Goal: Information Seeking & Learning: Find specific fact

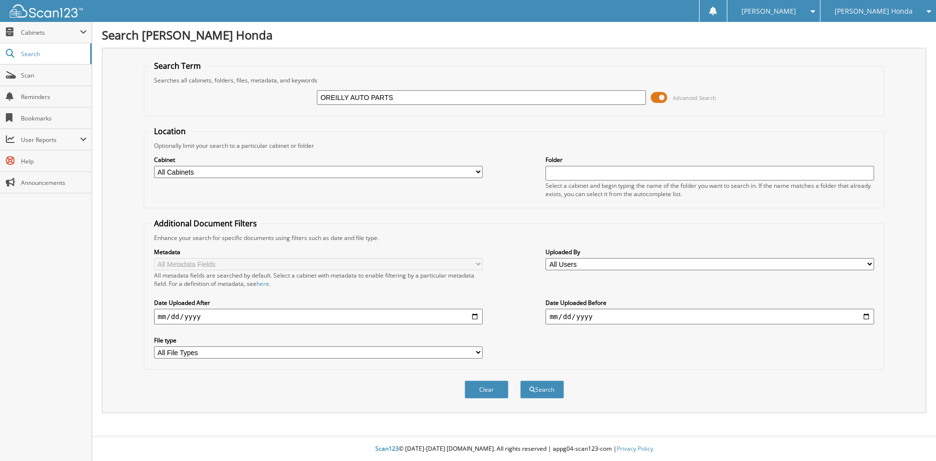
type input "OREILLY AUTO PARTS"
click at [520, 380] on button "Search" at bounding box center [542, 389] width 44 height 18
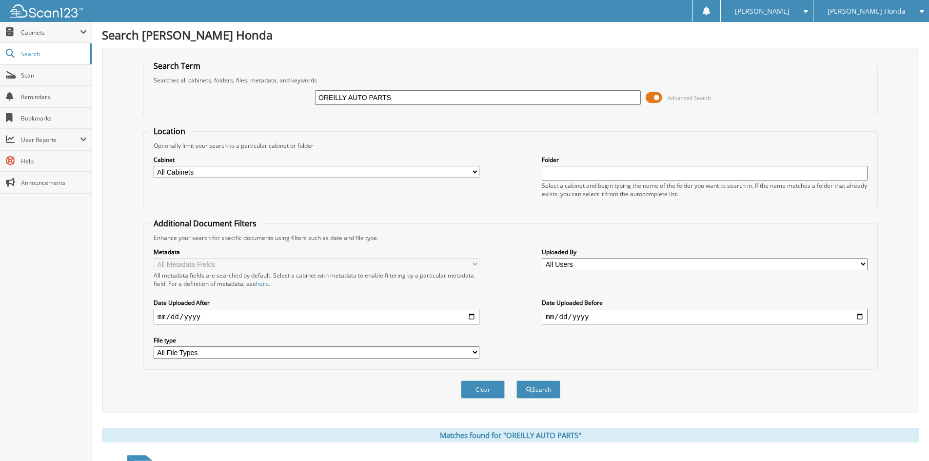
click at [569, 260] on select "All Users [PERSON_NAME] [PERSON_NAME] [PERSON_NAME] [PERSON_NAME] [PERSON_NAME]…" at bounding box center [705, 264] width 326 height 12
click at [499, 278] on div "Metadata All Metadata Fields All metadata fields are searched by default. Selec…" at bounding box center [511, 303] width 724 height 122
click at [462, 173] on select "All Cabinets 2022 SOLD VEHICLES 2023 SOLD VEHICLES 2024 SOLD VEHICLES 2025 SOLD…" at bounding box center [317, 172] width 326 height 12
click at [154, 166] on select "All Cabinets 2022 SOLD VEHICLES 2023 SOLD VEHICLES 2024 SOLD VEHICLES 2025 SOLD…" at bounding box center [317, 172] width 326 height 12
click at [584, 170] on input "text" at bounding box center [705, 173] width 326 height 15
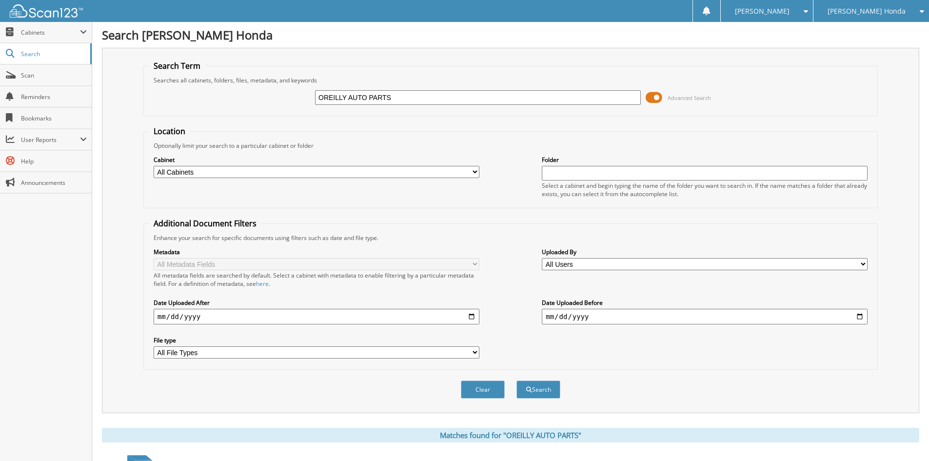
click at [425, 96] on input "OREILLY AUTO PARTS" at bounding box center [478, 97] width 326 height 15
type input "179570"
click at [516, 380] on button "Search" at bounding box center [538, 389] width 44 height 18
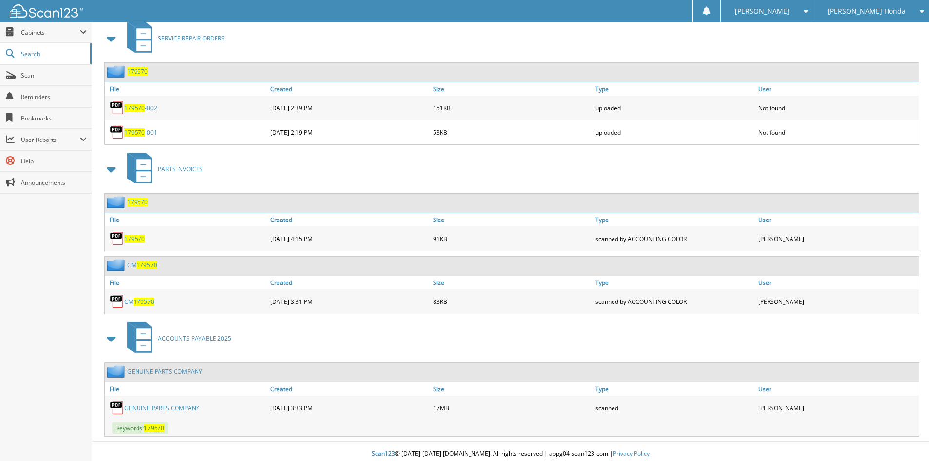
scroll to position [561, 0]
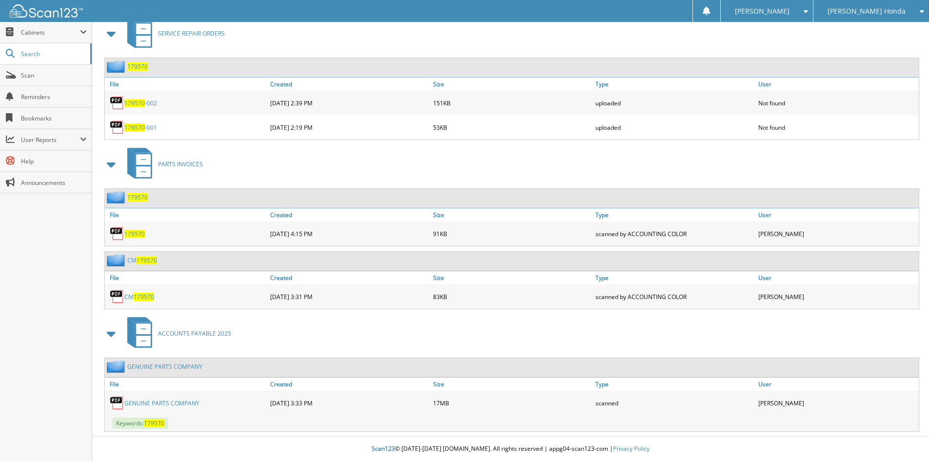
click at [193, 403] on link "GENUINE PARTS COMPANY" at bounding box center [161, 403] width 75 height 8
click at [178, 367] on link "GENUINE PARTS COMPANY" at bounding box center [164, 366] width 75 height 8
